Goal: Browse casually: Explore the website without a specific task or goal

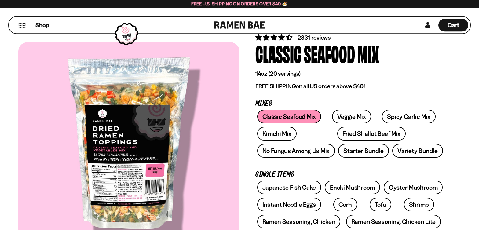
scroll to position [31, 0]
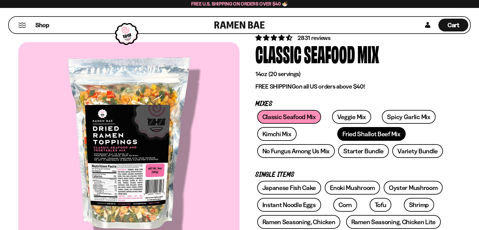
click at [346, 135] on link "Fried Shallot Beef Mix" at bounding box center [371, 134] width 68 height 14
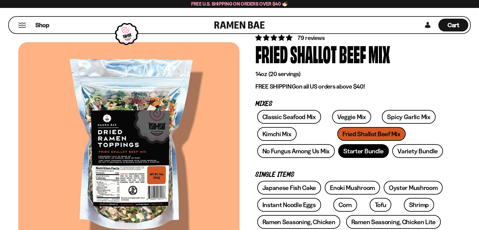
scroll to position [31, 0]
click at [362, 151] on link "Starter Bundle" at bounding box center [363, 151] width 51 height 14
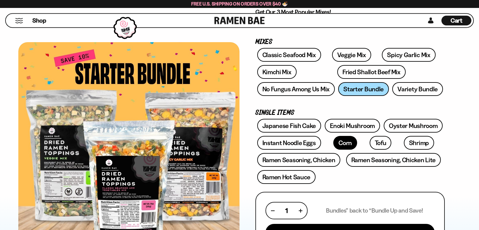
scroll to position [94, 0]
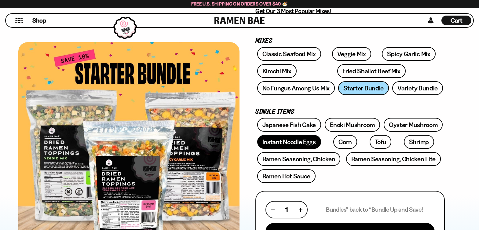
click at [289, 145] on link "Instant Noodle Eggs" at bounding box center [289, 142] width 64 height 14
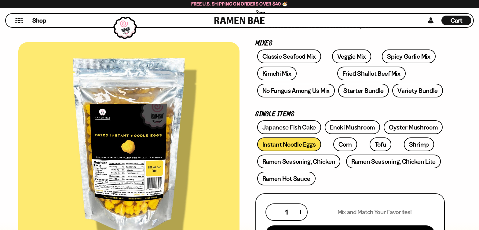
scroll to position [94, 0]
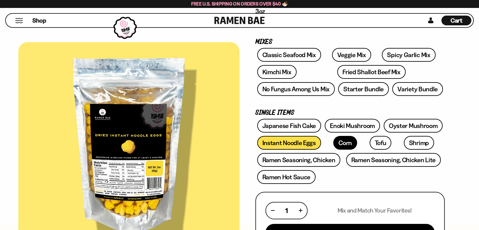
click at [333, 143] on link "Corn" at bounding box center [345, 143] width 24 height 14
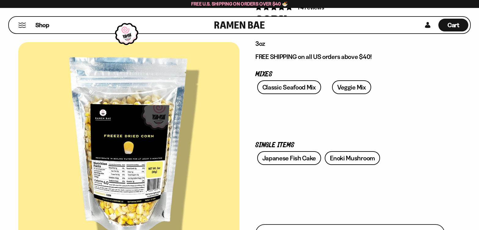
scroll to position [62, 0]
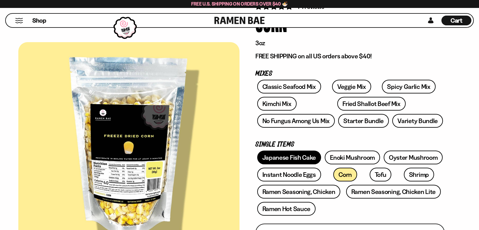
click at [294, 159] on link "Japanese Fish Cake" at bounding box center [289, 158] width 64 height 14
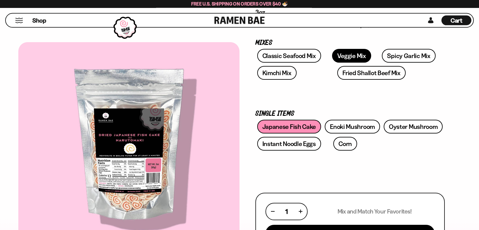
scroll to position [94, 0]
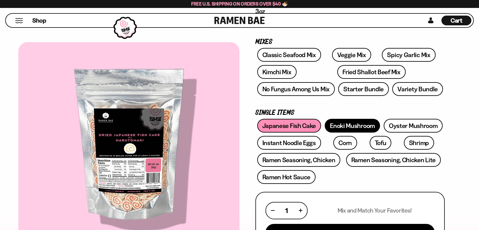
click at [350, 121] on link "Enoki Mushroom" at bounding box center [352, 126] width 55 height 14
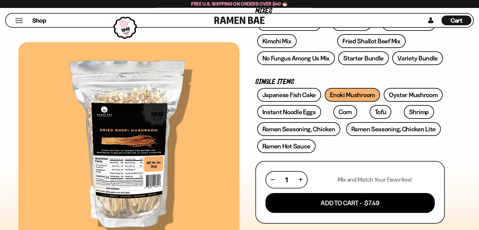
scroll to position [126, 0]
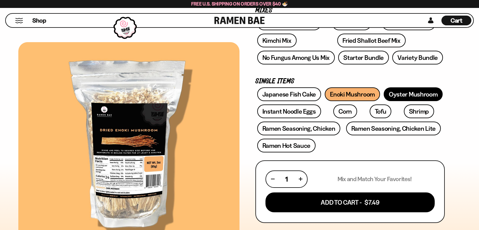
click at [408, 92] on link "Oyster Mushroom" at bounding box center [413, 94] width 59 height 14
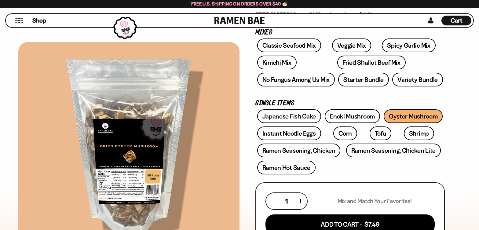
scroll to position [126, 0]
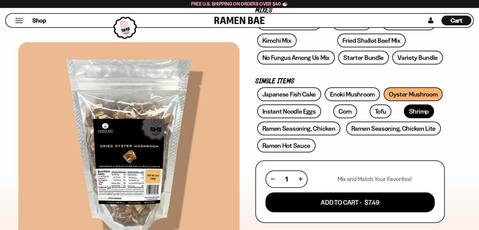
click at [404, 113] on link "Shrimp" at bounding box center [419, 111] width 30 height 14
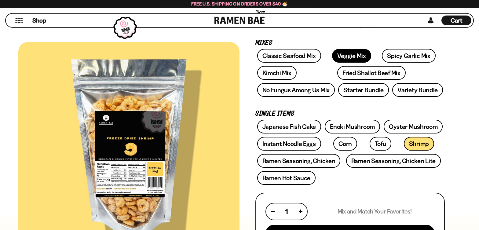
scroll to position [94, 0]
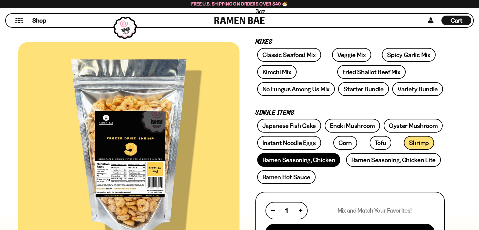
click at [302, 163] on link "Ramen Seasoning, Chicken" at bounding box center [298, 160] width 83 height 14
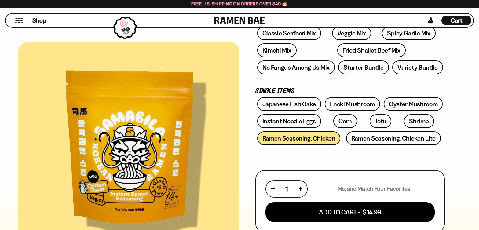
scroll to position [126, 0]
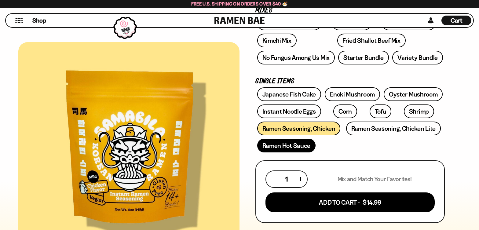
click at [286, 146] on link "Ramen Hot Sauce" at bounding box center [286, 146] width 59 height 14
